Goal: Task Accomplishment & Management: Complete application form

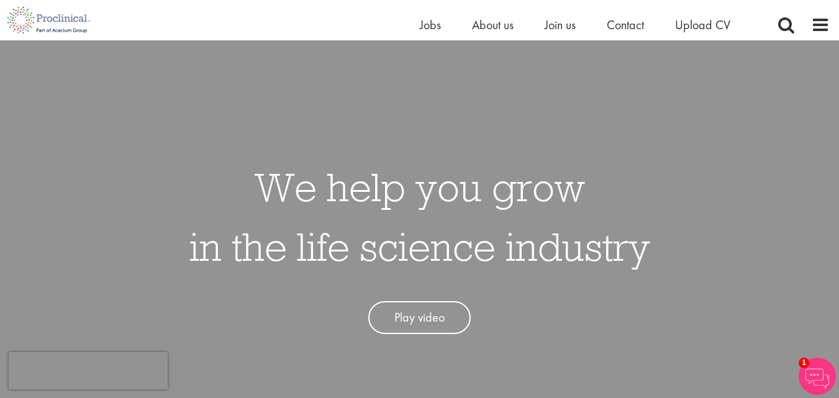
scroll to position [62, 0]
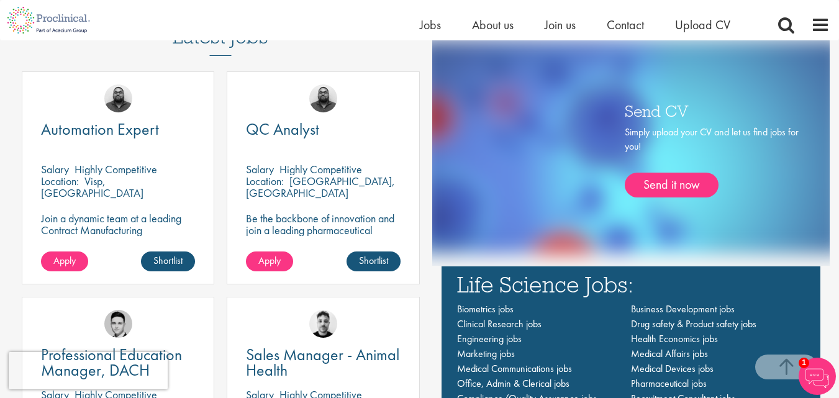
scroll to position [683, 0]
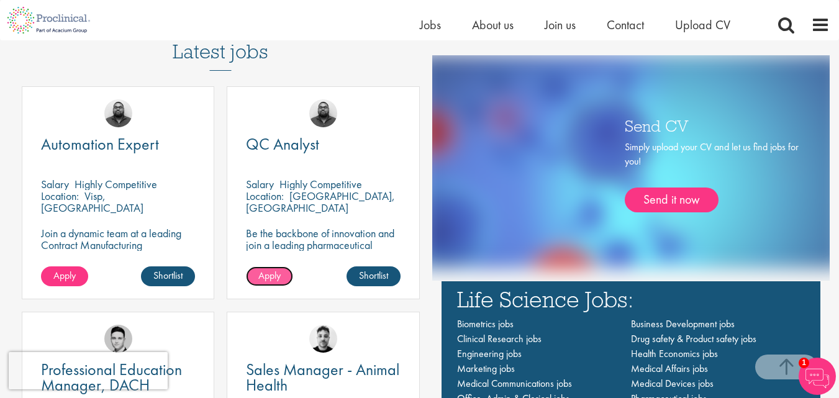
click at [251, 275] on link "Apply" at bounding box center [269, 277] width 47 height 20
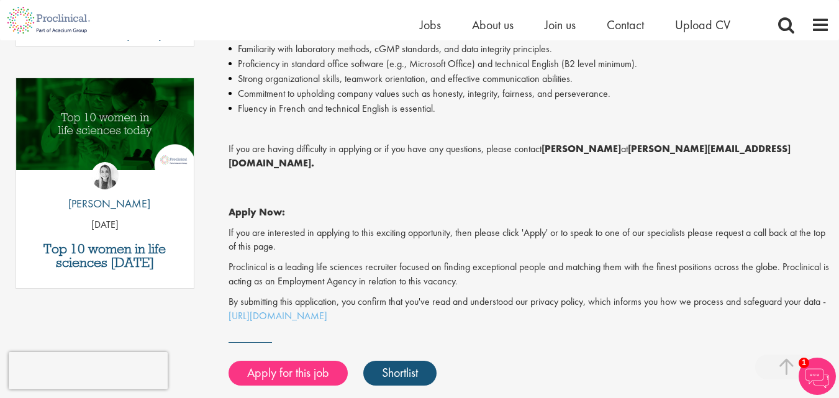
scroll to position [621, 0]
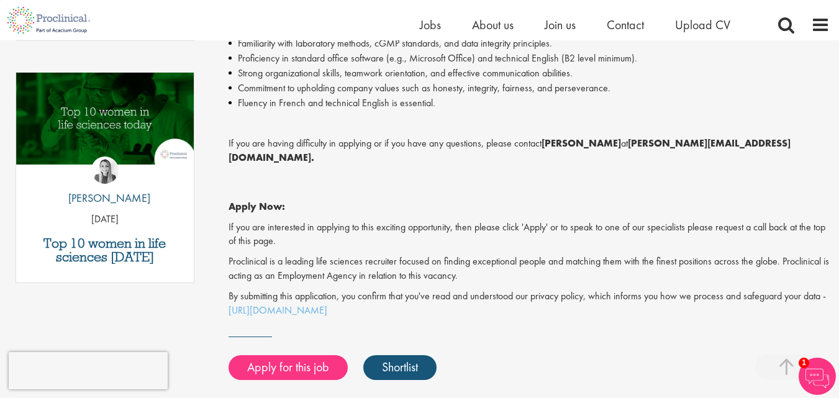
click at [437, 103] on li "Fluency in French and technical English is essential." at bounding box center [529, 103] width 601 height 15
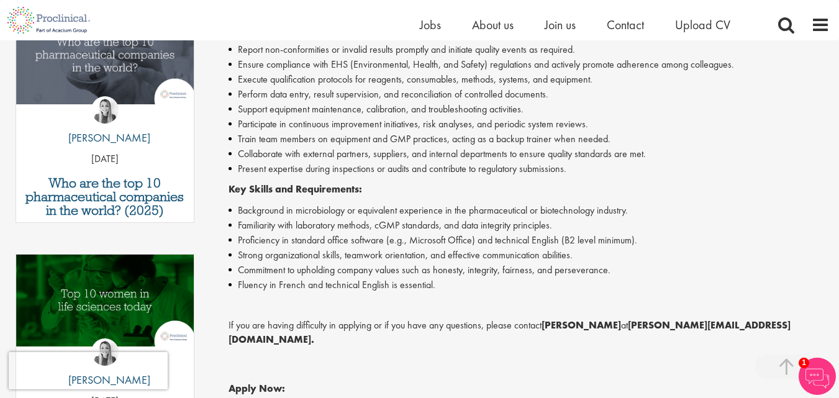
scroll to position [435, 0]
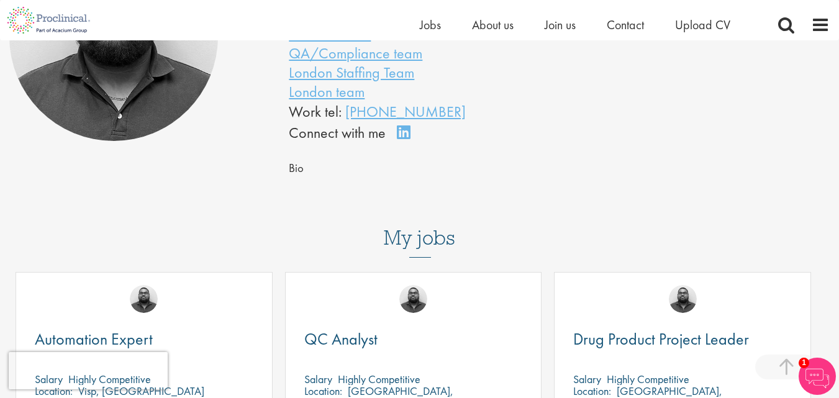
scroll to position [62, 0]
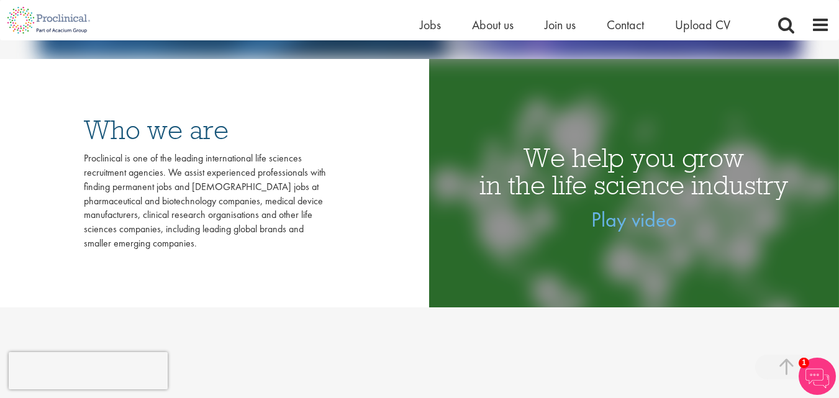
scroll to position [311, 0]
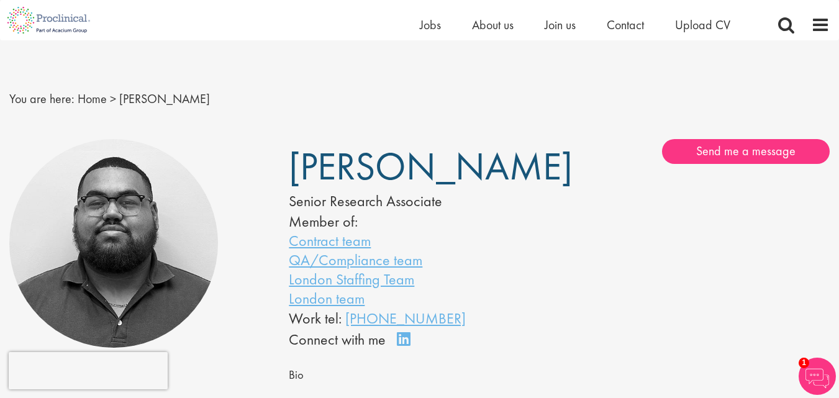
scroll to position [78, 0]
